Goal: Information Seeking & Learning: Learn about a topic

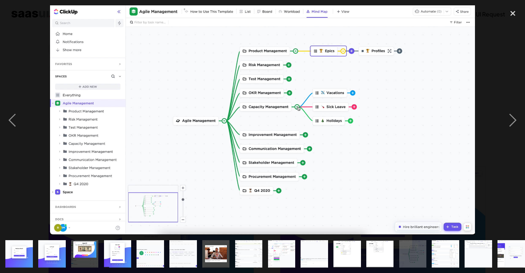
scroll to position [106, 0]
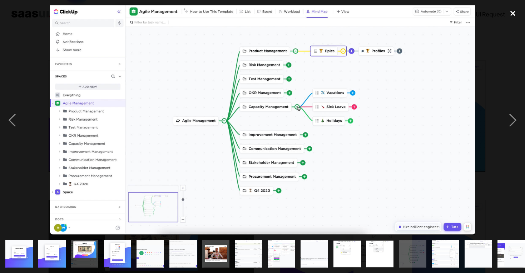
click at [517, 14] on div "close lightbox" at bounding box center [513, 13] width 24 height 16
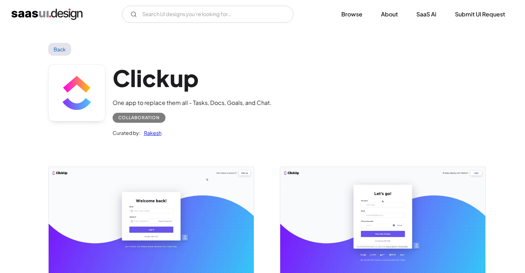
scroll to position [0, 0]
click at [54, 11] on img "home" at bounding box center [46, 14] width 71 height 11
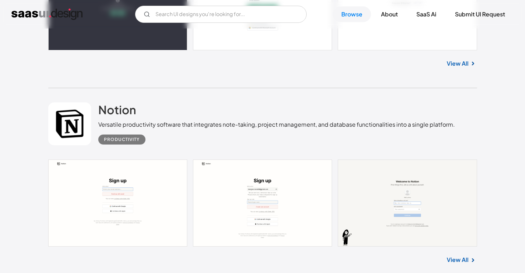
scroll to position [9820, 0]
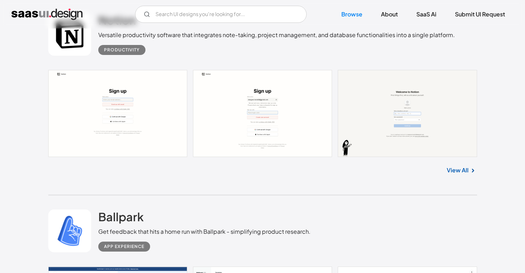
click at [149, 126] on link at bounding box center [262, 113] width 429 height 87
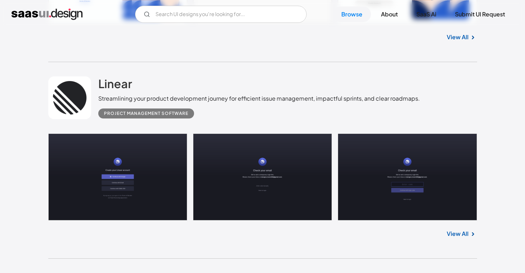
scroll to position [15692, 0]
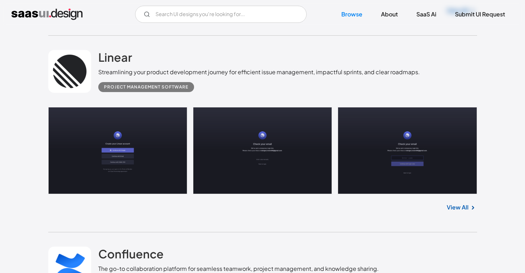
click at [465, 203] on link "View All" at bounding box center [458, 207] width 22 height 9
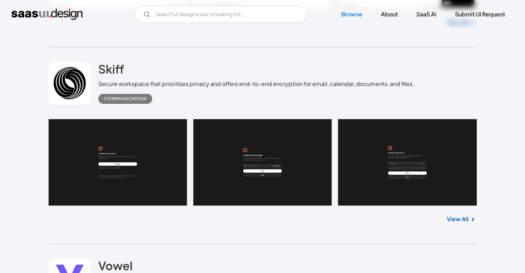
scroll to position [16681, 0]
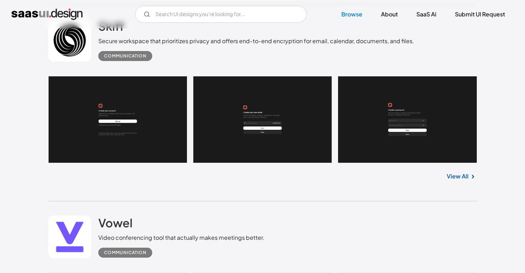
click at [138, 110] on link at bounding box center [262, 119] width 429 height 87
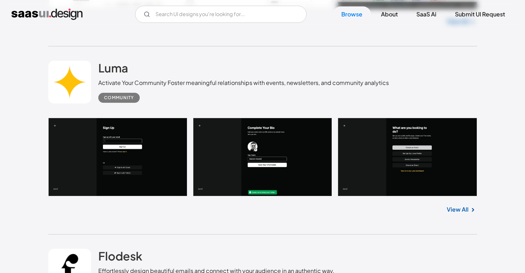
scroll to position [17395, 0]
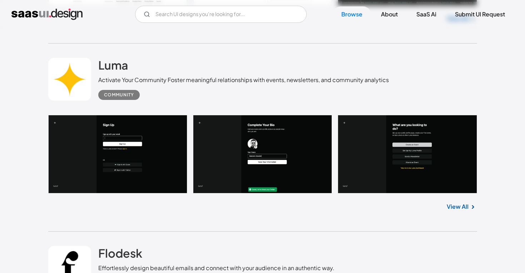
click at [140, 162] on link at bounding box center [262, 154] width 429 height 79
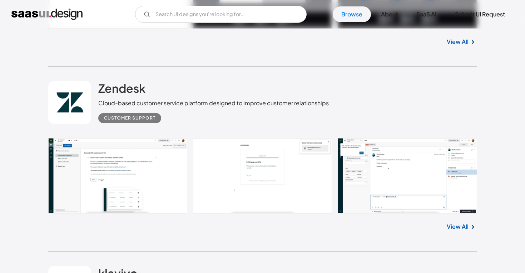
scroll to position [18676, 0]
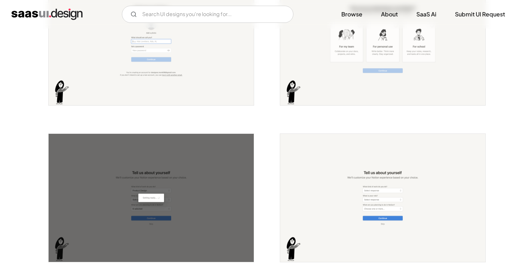
scroll to position [283, 0]
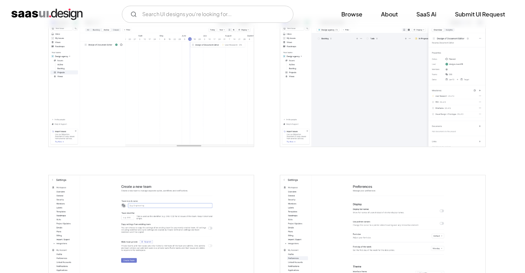
scroll to position [1622, 0]
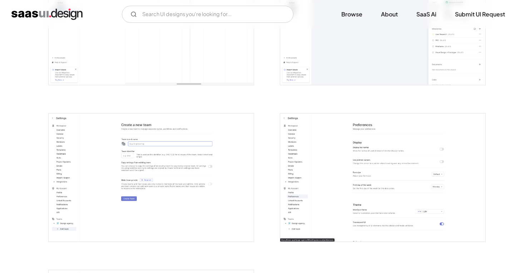
click at [387, 83] on img "open lightbox" at bounding box center [382, 21] width 205 height 128
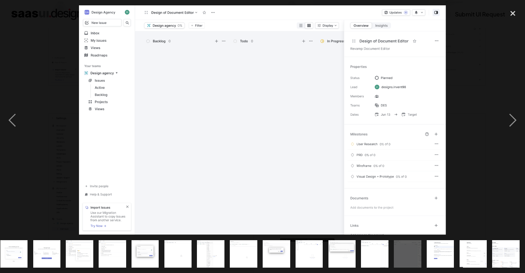
scroll to position [0, 235]
click at [514, 12] on div "close lightbox" at bounding box center [513, 13] width 24 height 16
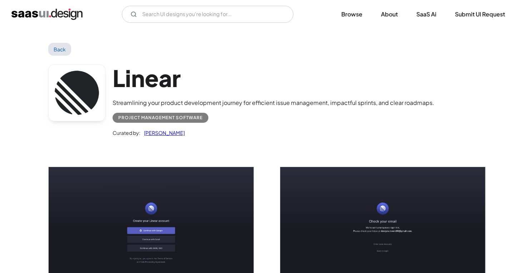
scroll to position [0, 0]
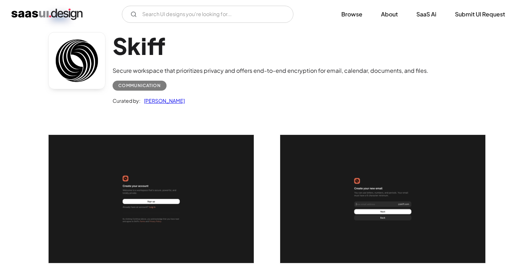
scroll to position [34, 0]
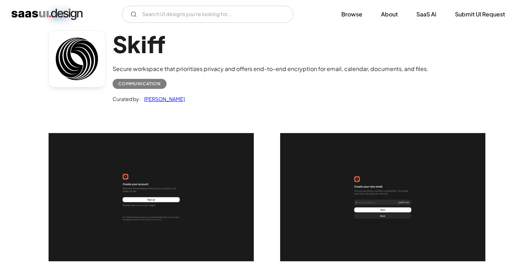
click at [159, 176] on img "open lightbox" at bounding box center [151, 197] width 205 height 128
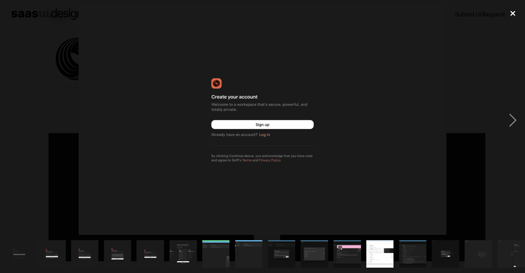
click at [506, 15] on div "close lightbox" at bounding box center [513, 13] width 24 height 16
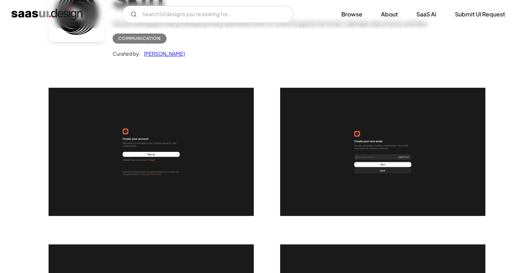
scroll to position [131, 0]
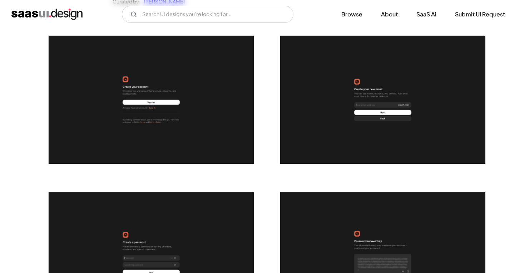
click at [352, 140] on img "open lightbox" at bounding box center [382, 100] width 205 height 128
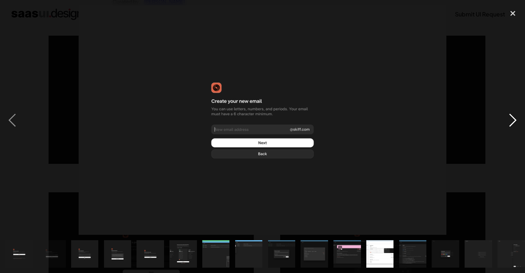
click at [513, 125] on div "next image" at bounding box center [513, 120] width 24 height 230
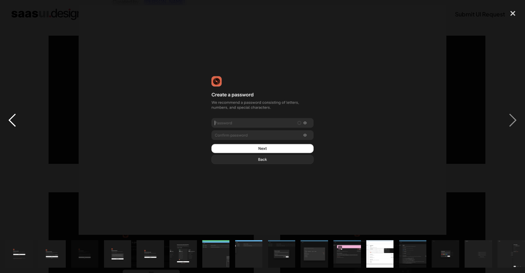
click at [13, 121] on div "previous image" at bounding box center [12, 120] width 24 height 230
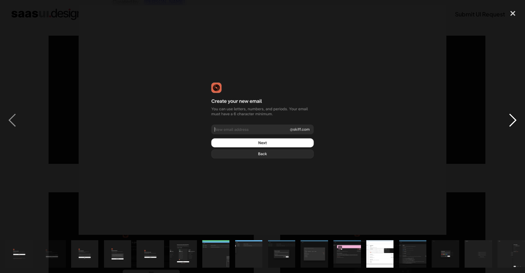
click at [515, 124] on div "next image" at bounding box center [513, 120] width 24 height 230
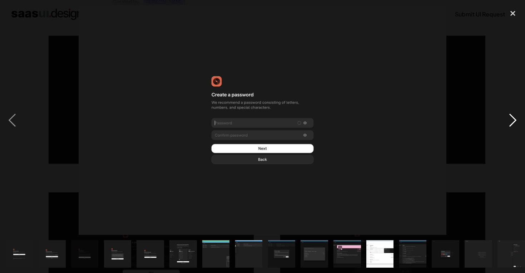
click at [511, 122] on div "next image" at bounding box center [513, 120] width 24 height 230
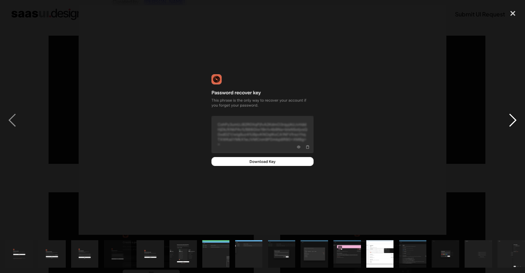
click at [513, 124] on div "next image" at bounding box center [513, 120] width 24 height 230
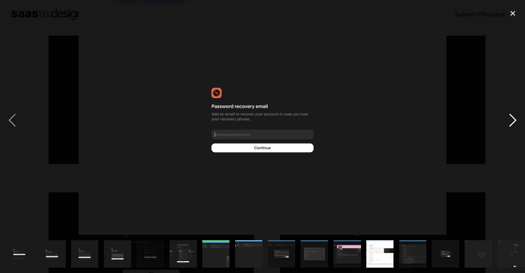
click at [513, 128] on div "next image" at bounding box center [513, 120] width 24 height 230
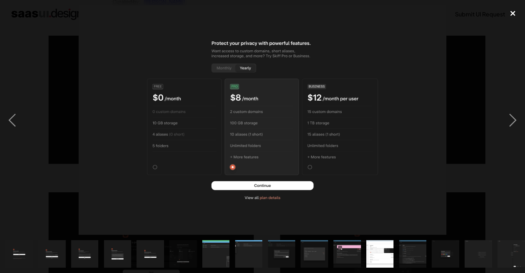
click at [512, 18] on div "close lightbox" at bounding box center [513, 13] width 24 height 16
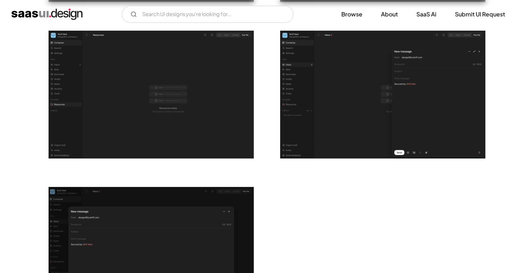
scroll to position [1186, 0]
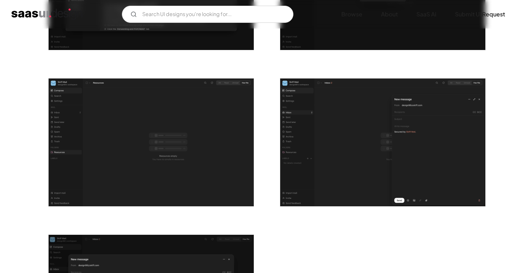
click at [393, 135] on img "open lightbox" at bounding box center [382, 143] width 205 height 128
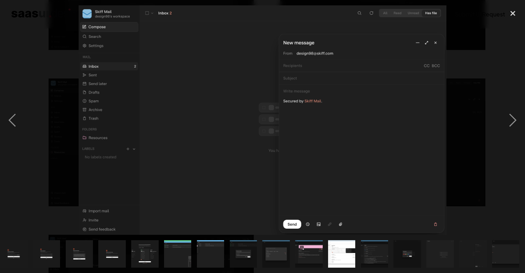
scroll to position [0, 38]
click at [512, 120] on div "next image" at bounding box center [513, 120] width 24 height 230
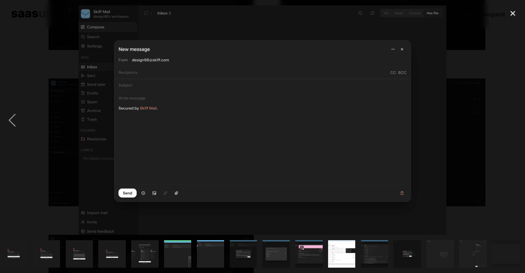
click at [512, 120] on div "next image" at bounding box center [513, 120] width 24 height 230
click at [512, 126] on div "next image" at bounding box center [513, 120] width 24 height 230
click at [513, 15] on div "close lightbox" at bounding box center [513, 13] width 24 height 16
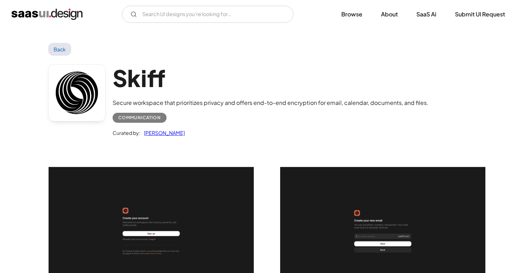
scroll to position [0, 0]
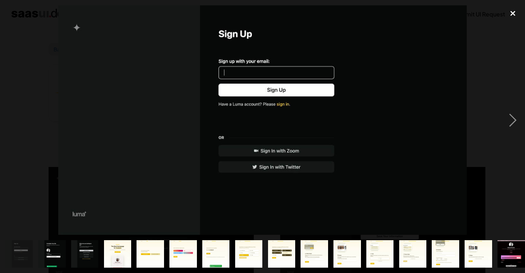
click at [513, 19] on div "close lightbox" at bounding box center [513, 13] width 24 height 16
